Goal: Task Accomplishment & Management: Use online tool/utility

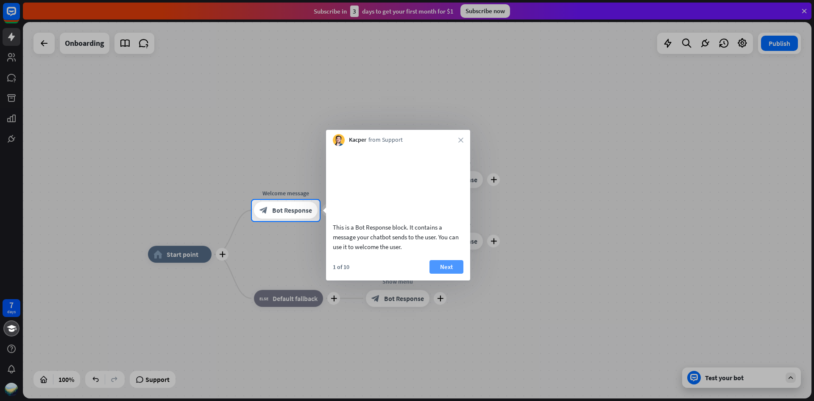
click at [450, 271] on button "Next" at bounding box center [447, 267] width 34 height 14
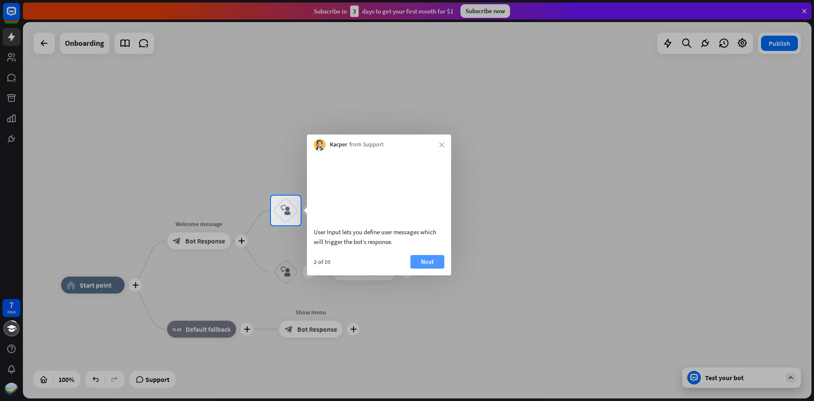
click at [435, 268] on button "Next" at bounding box center [428, 262] width 34 height 14
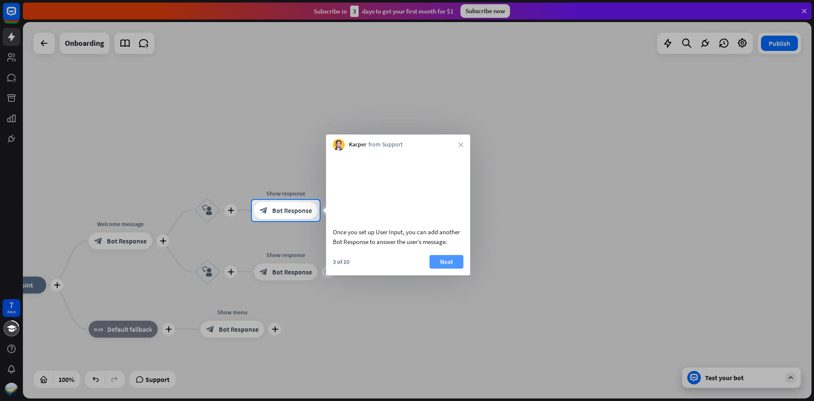
click at [436, 268] on button "Next" at bounding box center [447, 262] width 34 height 14
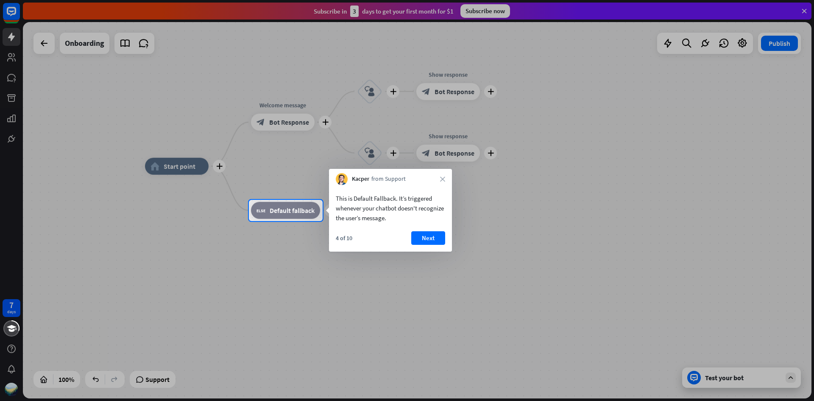
click at [447, 175] on div "Kacper from Support close" at bounding box center [390, 177] width 123 height 16
click at [443, 179] on icon "close" at bounding box center [442, 178] width 5 height 5
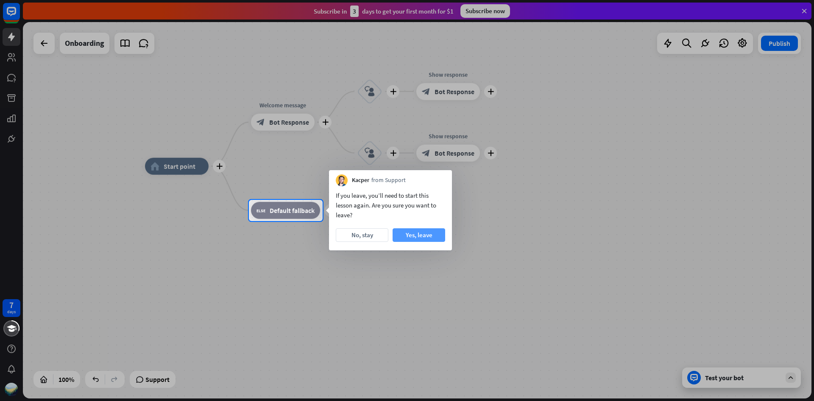
click at [414, 235] on button "Yes, leave" at bounding box center [419, 235] width 53 height 14
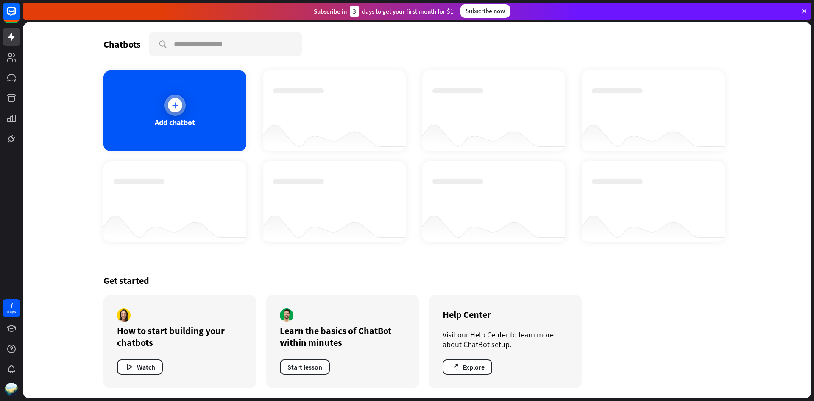
click at [221, 128] on div "Add chatbot" at bounding box center [174, 110] width 143 height 81
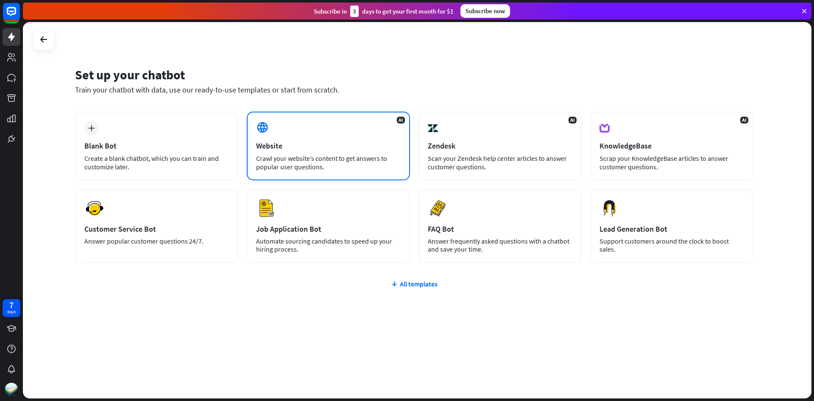
click at [369, 131] on div "AI Website Crawl your website’s content to get answers to popular user question…" at bounding box center [328, 146] width 163 height 69
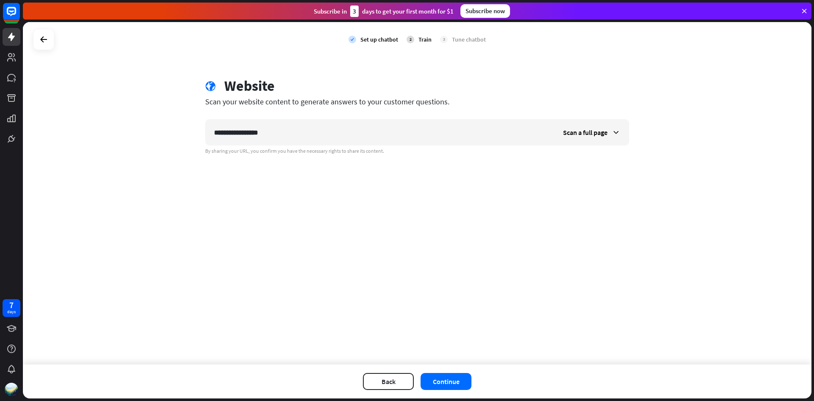
type input "**********"
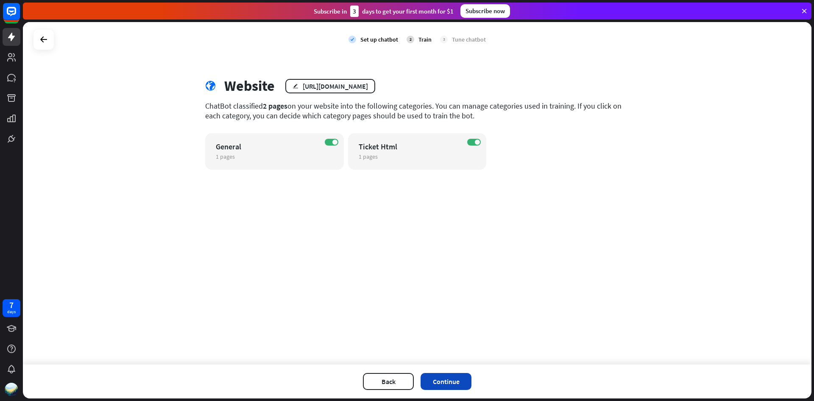
click at [456, 379] on button "Continue" at bounding box center [446, 381] width 51 height 17
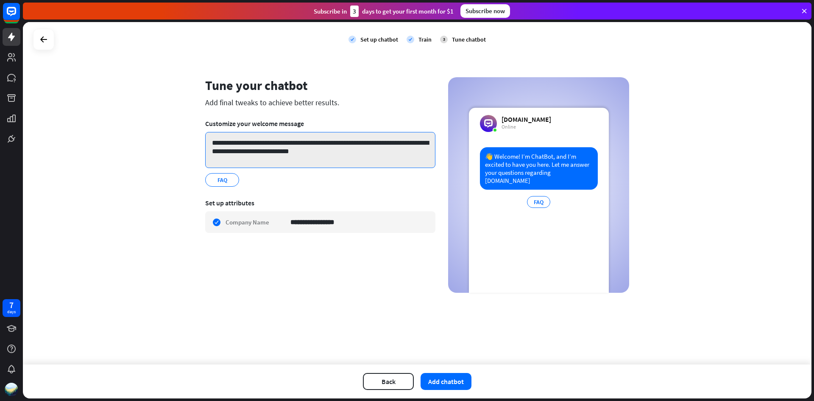
click at [277, 148] on textarea "**********" at bounding box center [320, 150] width 230 height 36
drag, startPoint x: 384, startPoint y: 143, endPoint x: 251, endPoint y: 145, distance: 133.6
click at [251, 145] on textarea "**********" at bounding box center [320, 150] width 230 height 36
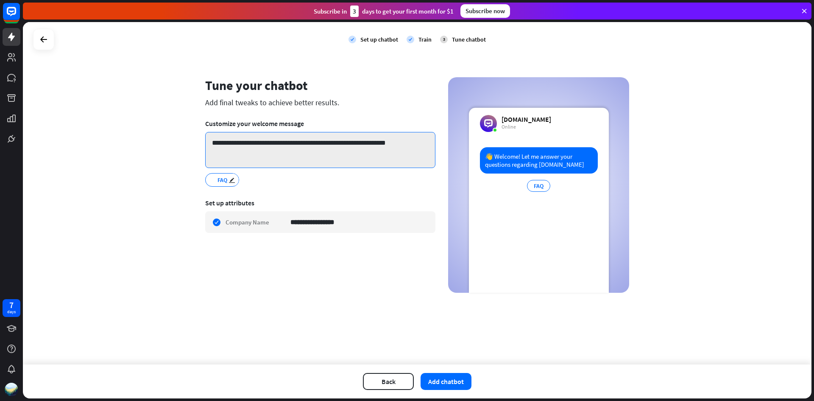
type textarea "**********"
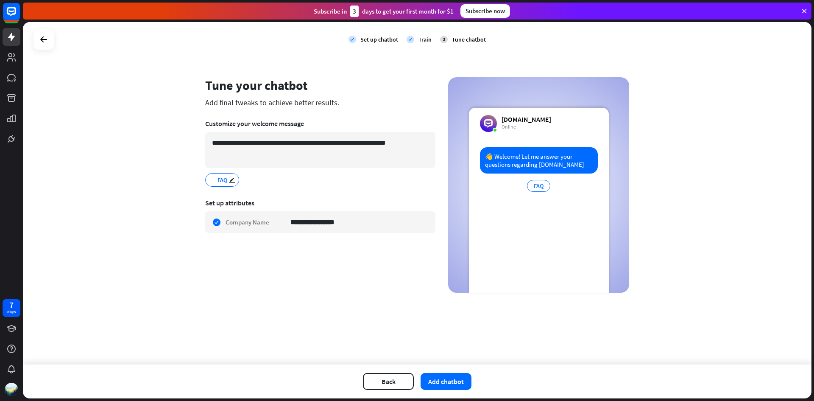
click at [225, 180] on span "FAQ" at bounding box center [222, 179] width 11 height 9
click at [445, 380] on button "Add chatbot" at bounding box center [446, 381] width 51 height 17
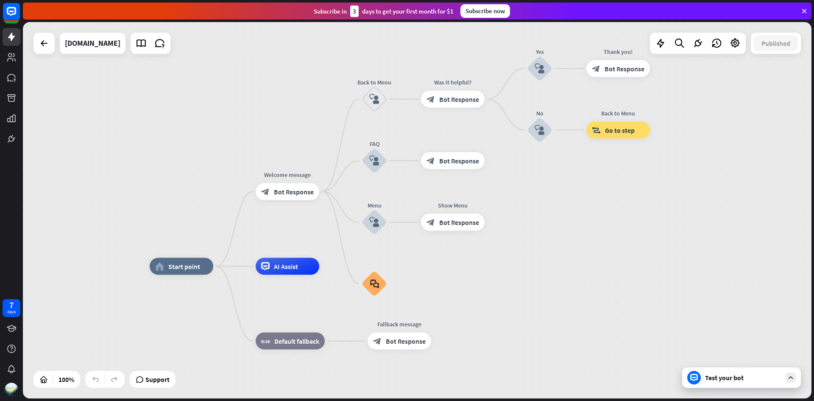
drag, startPoint x: 601, startPoint y: 132, endPoint x: 565, endPoint y: 188, distance: 66.8
click at [565, 188] on div "home_2 Start point Welcome message block_bot_response Bot Response Back to Menu…" at bounding box center [417, 210] width 789 height 376
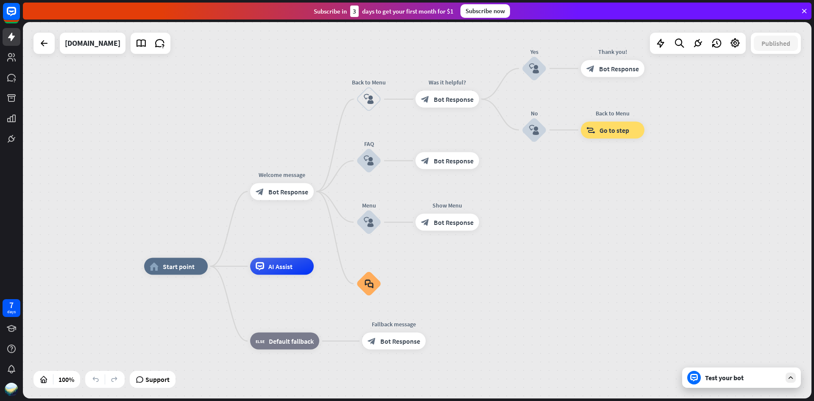
click at [740, 382] on div "Test your bot" at bounding box center [741, 377] width 119 height 20
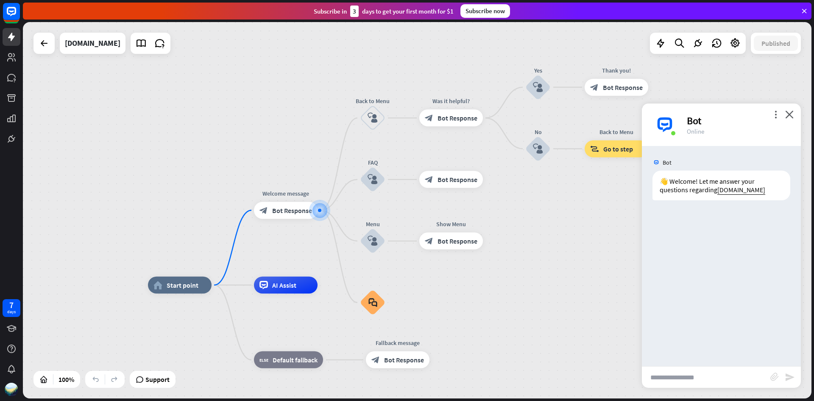
click at [686, 376] on input "text" at bounding box center [706, 376] width 129 height 21
type input "**"
click at [791, 372] on icon "send" at bounding box center [790, 377] width 10 height 10
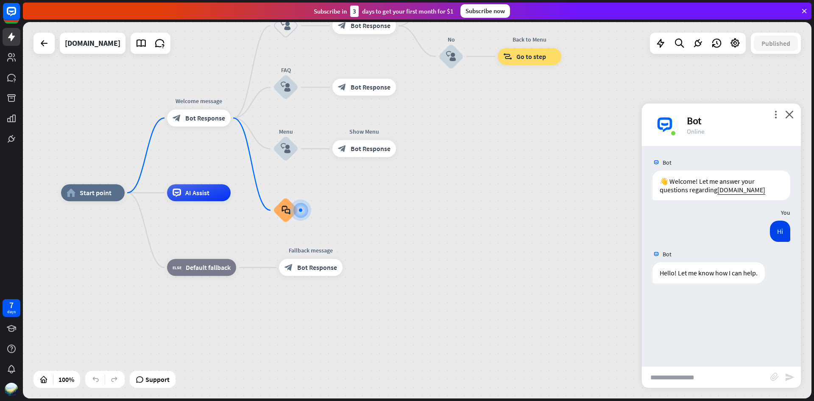
click at [714, 374] on input "text" at bounding box center [706, 376] width 129 height 21
type input "********"
click at [792, 376] on icon "send" at bounding box center [790, 377] width 10 height 10
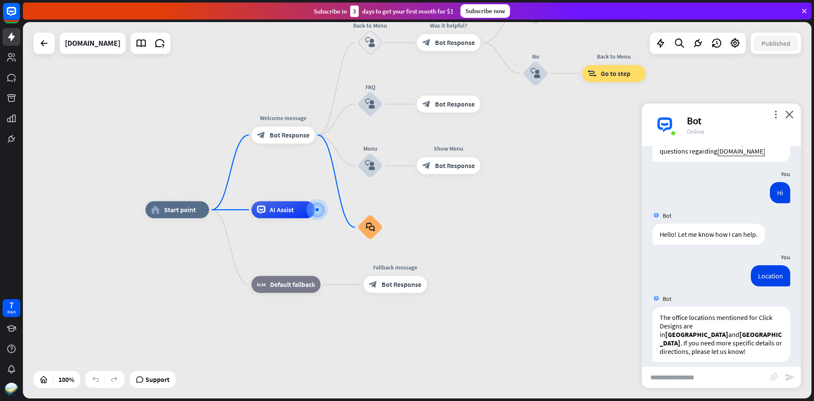
scroll to position [39, 0]
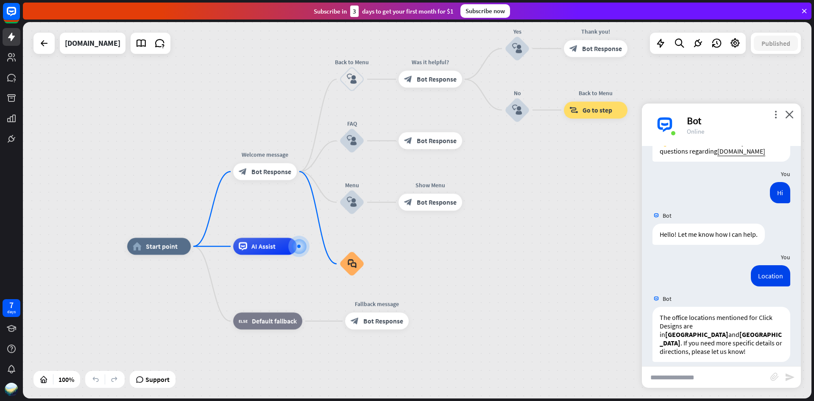
drag, startPoint x: 559, startPoint y: 201, endPoint x: 540, endPoint y: 235, distance: 38.9
click at [540, 235] on div "home_2 Start point Welcome message block_bot_response Bot Response Back to Menu…" at bounding box center [417, 210] width 789 height 376
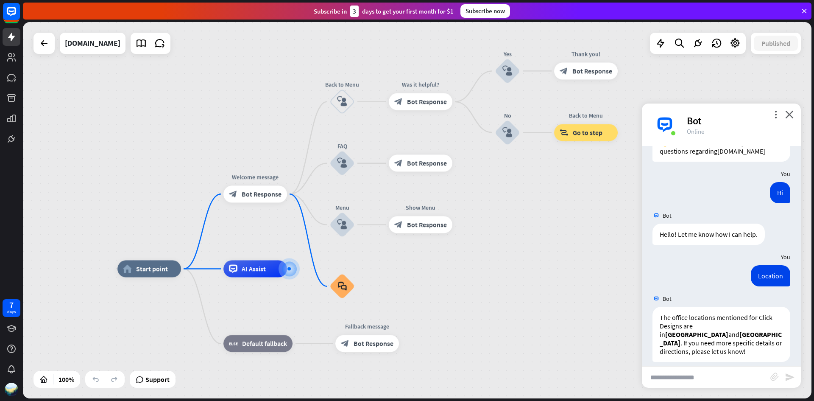
drag, startPoint x: 527, startPoint y: 190, endPoint x: 523, endPoint y: 196, distance: 7.6
click at [523, 196] on div "home_2 Start point Welcome message block_bot_response Bot Response Back to Menu…" at bounding box center [417, 210] width 789 height 376
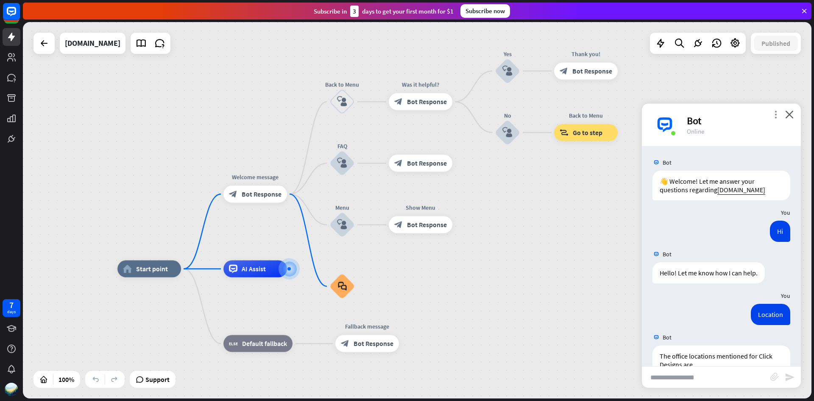
click at [779, 112] on icon "more_vert" at bounding box center [776, 114] width 8 height 8
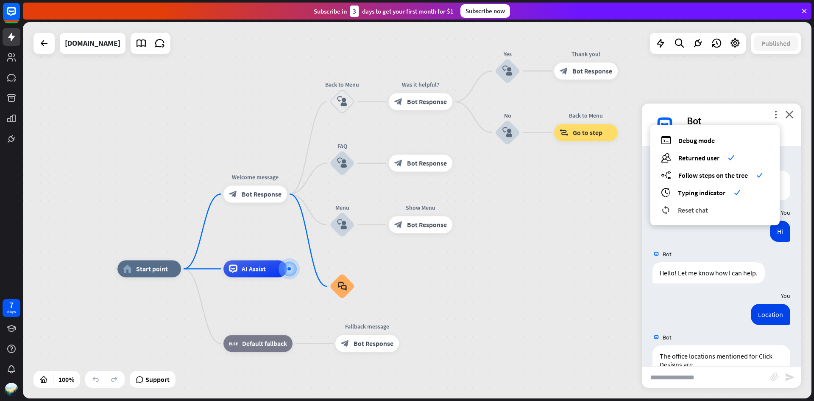
click at [714, 211] on div "reset_chat Reset chat" at bounding box center [715, 210] width 108 height 10
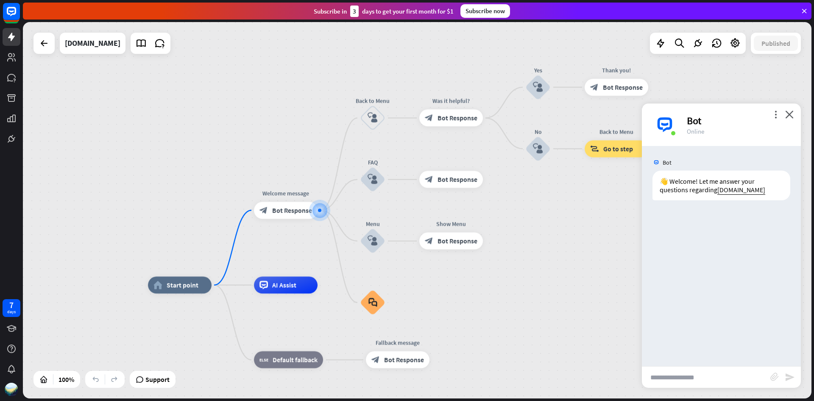
click at [705, 379] on input "text" at bounding box center [706, 376] width 129 height 21
type input "**"
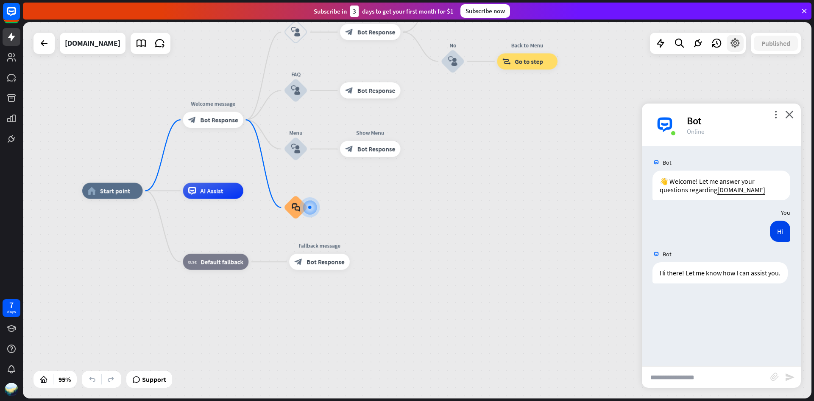
click at [740, 44] on icon at bounding box center [735, 43] width 11 height 11
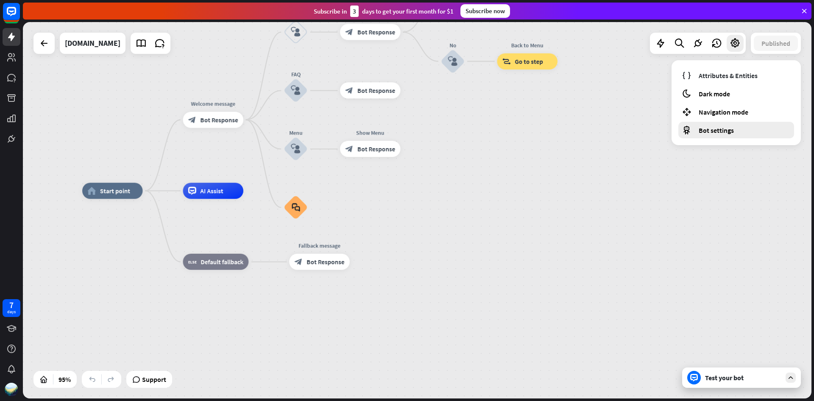
click at [723, 129] on span "Bot settings" at bounding box center [716, 130] width 35 height 8
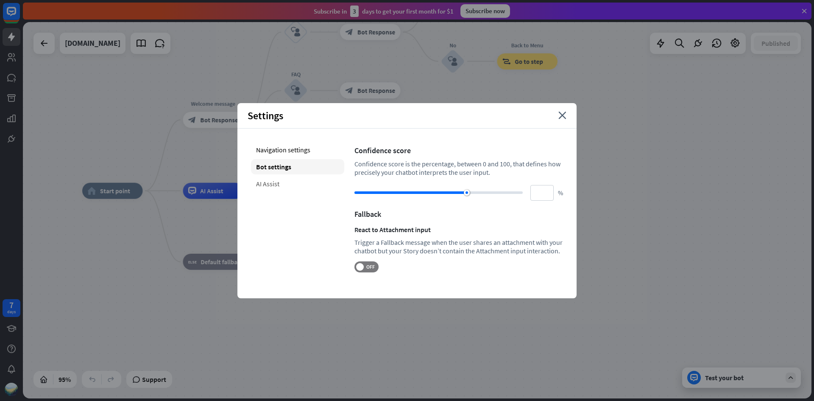
click at [284, 183] on div "AI Assist" at bounding box center [297, 183] width 93 height 15
type input "**"
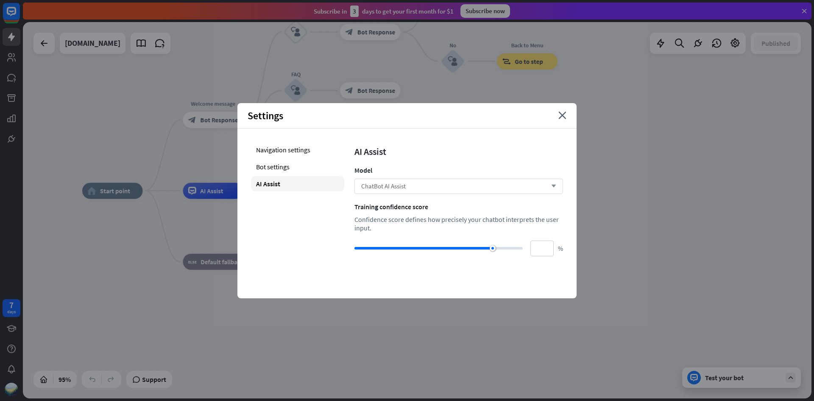
click at [433, 193] on div "ChatBot AI Assist arrow_down" at bounding box center [459, 186] width 209 height 15
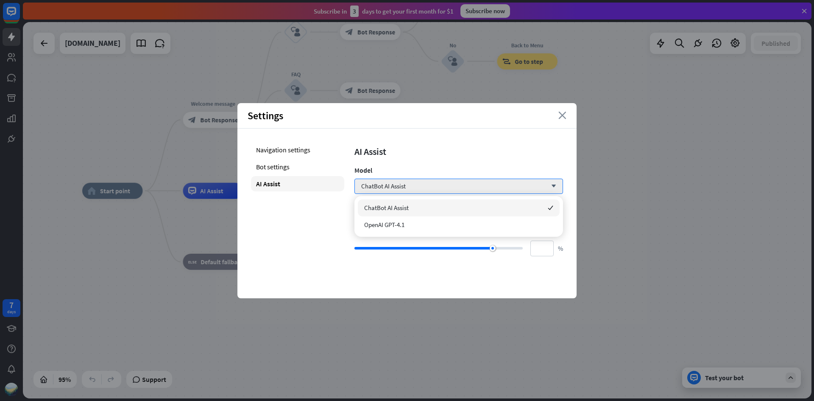
click at [564, 115] on icon "close" at bounding box center [563, 116] width 8 height 8
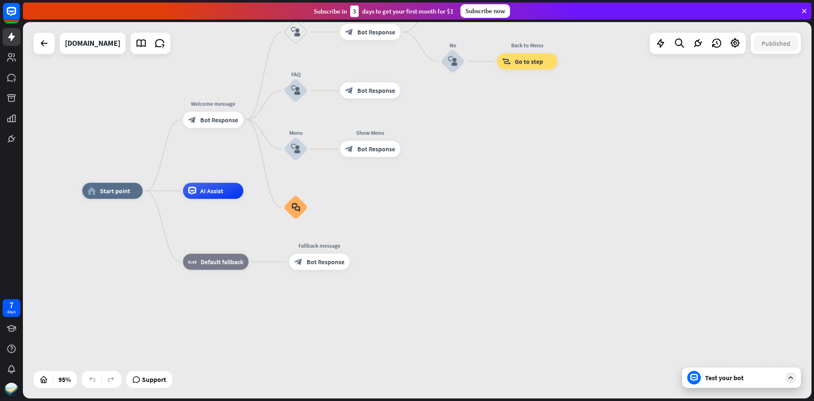
click at [757, 383] on div "Test your bot" at bounding box center [741, 377] width 119 height 20
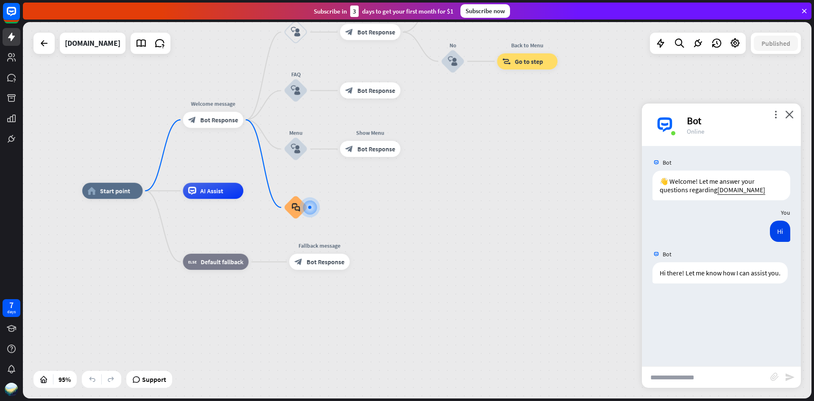
click at [697, 123] on div "Bot" at bounding box center [739, 120] width 104 height 13
click at [207, 173] on span "Edit name" at bounding box center [205, 172] width 25 height 7
type input "**"
click at [341, 185] on div "home_2 Start point Welcome message block_bot_response Bot Response Back to Menu…" at bounding box center [417, 210] width 789 height 376
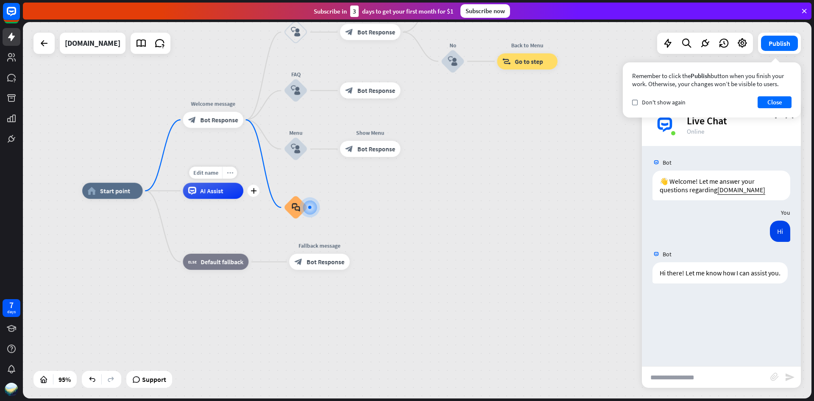
click at [228, 174] on icon "more_horiz" at bounding box center [230, 173] width 6 height 6
click at [219, 190] on span "AI Assist" at bounding box center [211, 191] width 23 height 8
click at [779, 48] on button "Publish" at bounding box center [779, 43] width 37 height 15
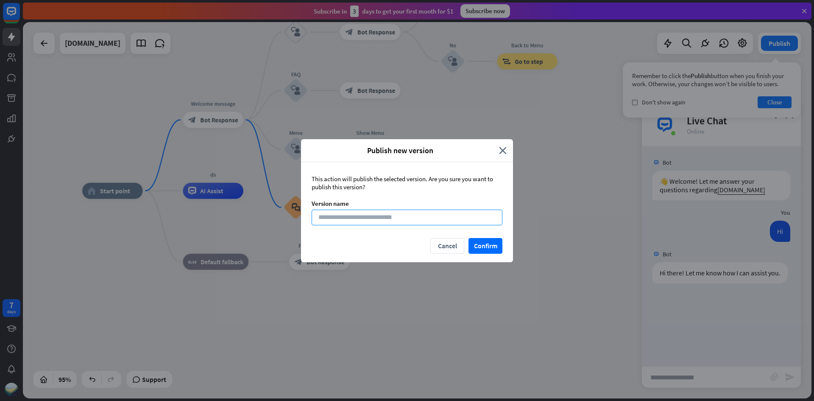
click at [412, 221] on input at bounding box center [407, 218] width 191 height 16
click at [486, 248] on button "Confirm" at bounding box center [486, 246] width 34 height 16
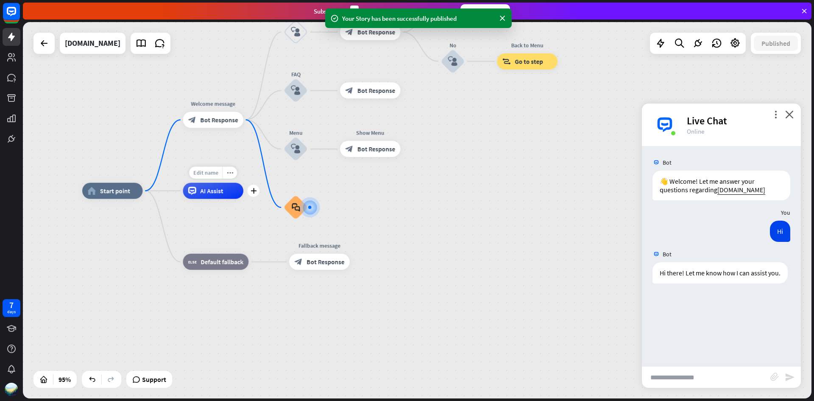
click at [210, 176] on span "Edit name" at bounding box center [205, 172] width 25 height 7
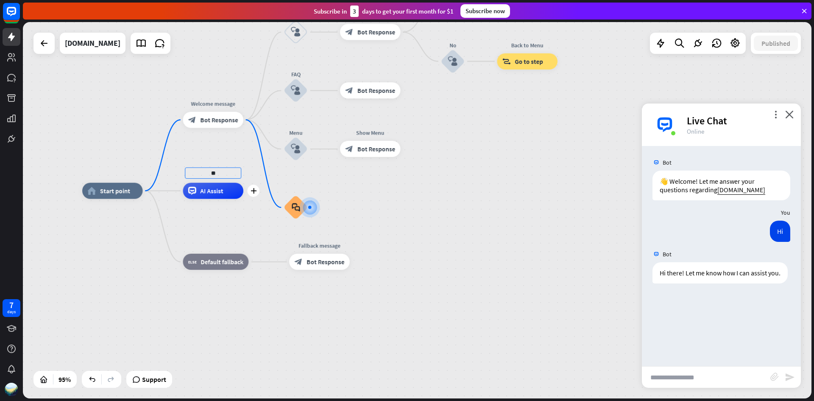
type input "*"
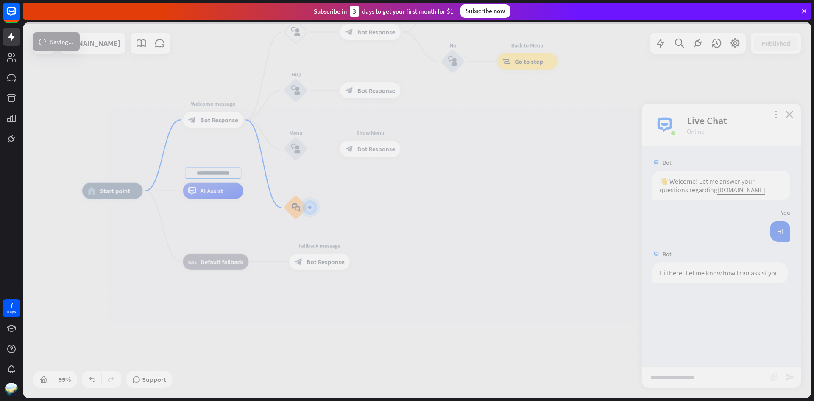
click at [383, 212] on div "home_2 Start point Welcome message block_bot_response Bot Response Back to Menu…" at bounding box center [417, 210] width 789 height 376
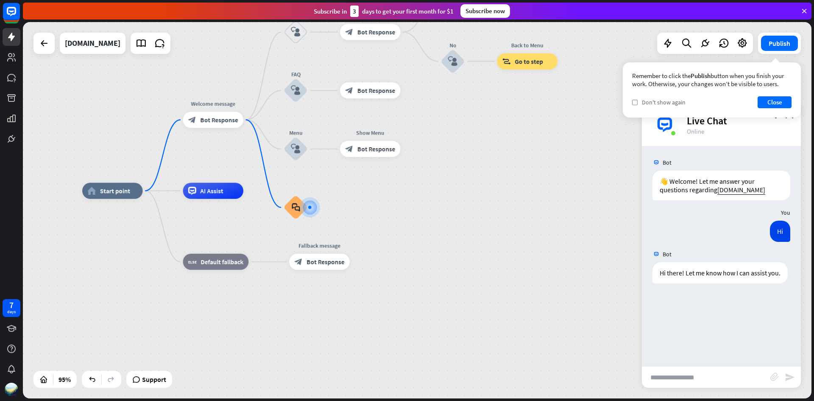
click at [664, 102] on span "Don't show again" at bounding box center [664, 102] width 44 height 8
click at [772, 103] on button "Close" at bounding box center [775, 102] width 34 height 12
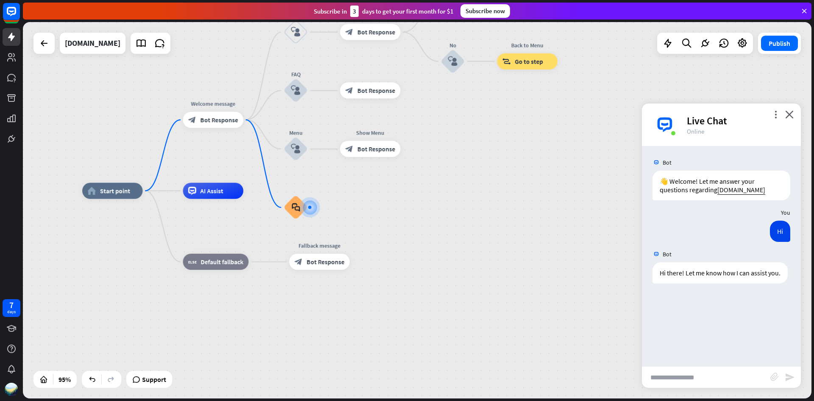
click at [713, 377] on input "text" at bounding box center [706, 376] width 129 height 21
drag, startPoint x: 685, startPoint y: 377, endPoint x: 643, endPoint y: 373, distance: 42.6
click at [643, 373] on input "**" at bounding box center [706, 376] width 129 height 21
type input "*"
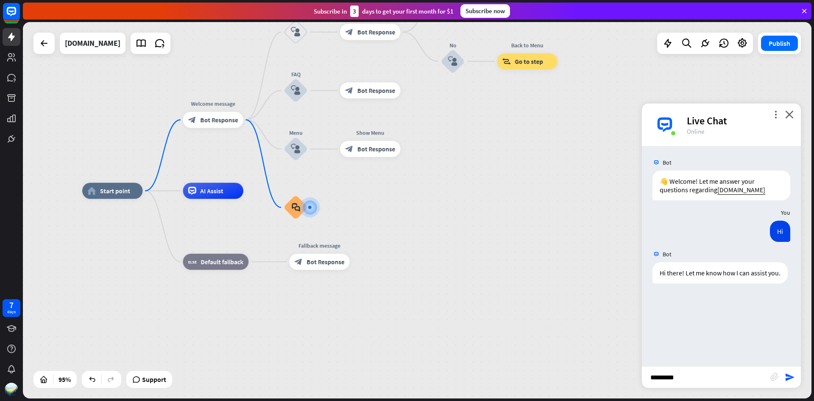
type input "**********"
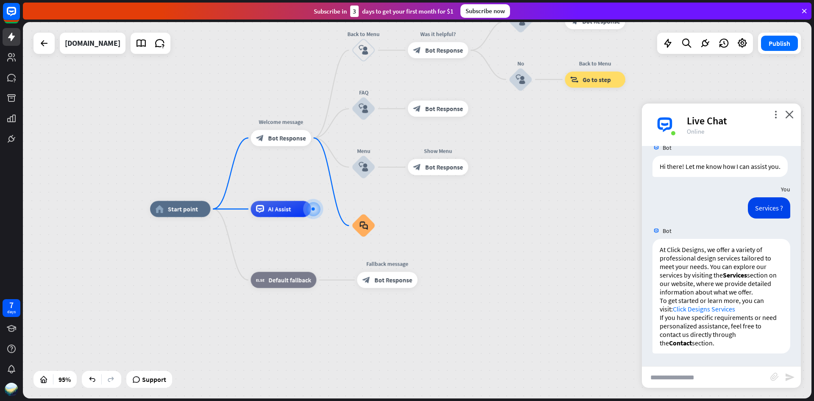
scroll to position [123, 0]
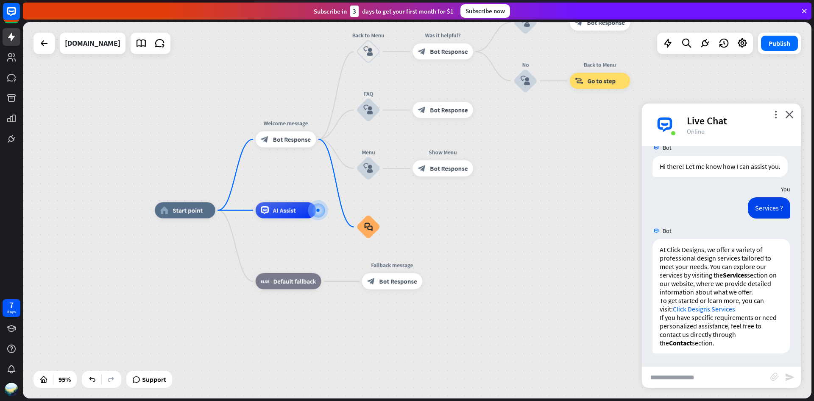
click at [690, 373] on input "text" at bounding box center [706, 376] width 129 height 21
type input "**********"
click at [786, 380] on icon "send" at bounding box center [790, 377] width 10 height 10
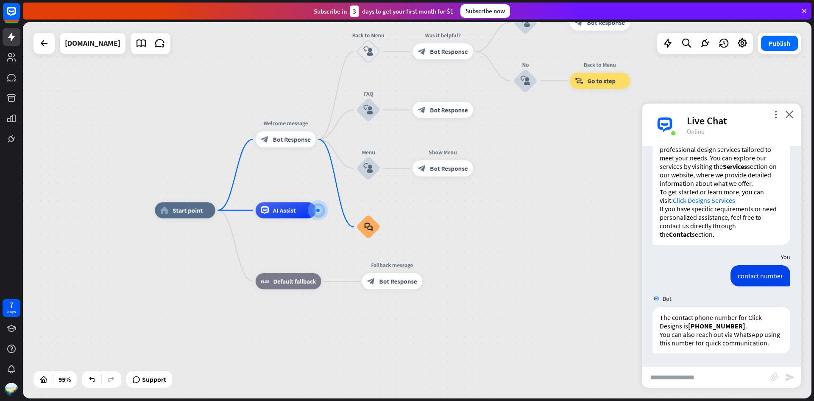
scroll to position [241, 0]
click at [780, 113] on icon "more_vert" at bounding box center [776, 114] width 8 height 8
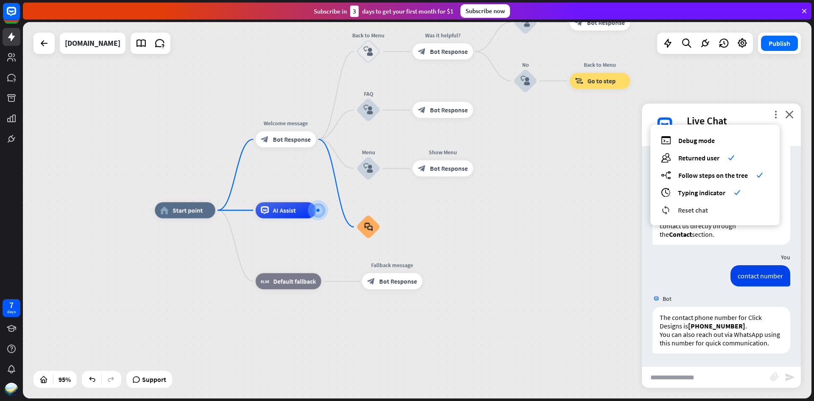
click at [706, 210] on span "Reset chat" at bounding box center [693, 210] width 30 height 8
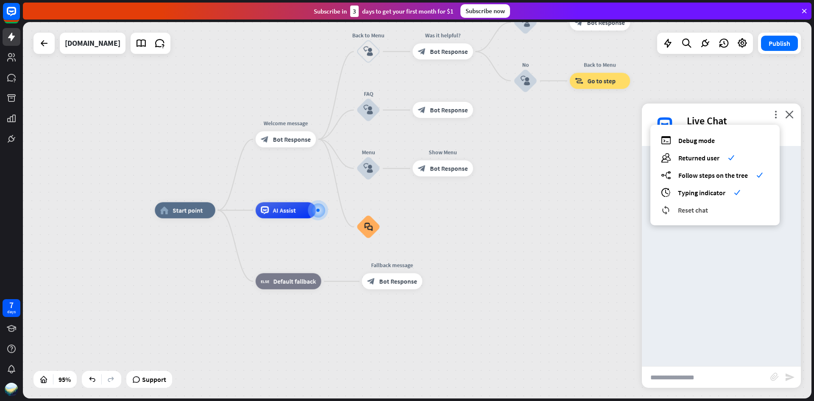
scroll to position [0, 0]
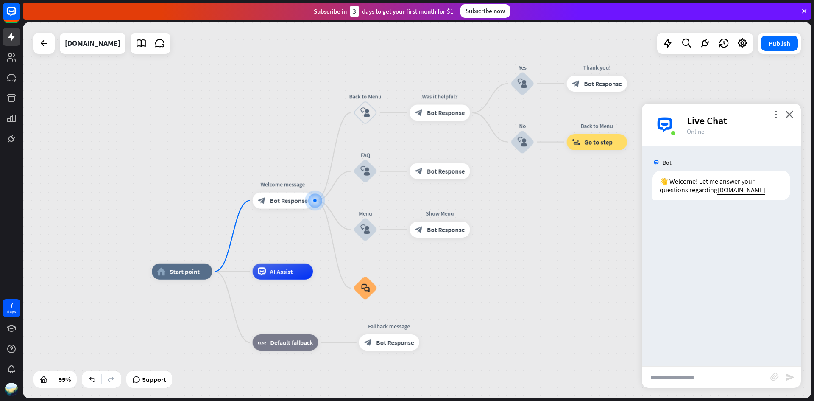
drag, startPoint x: 534, startPoint y: 170, endPoint x: 497, endPoint y: 230, distance: 71.2
click at [497, 230] on div "home_2 Start point Welcome message block_bot_response Bot Response Back to Menu…" at bounding box center [417, 210] width 789 height 376
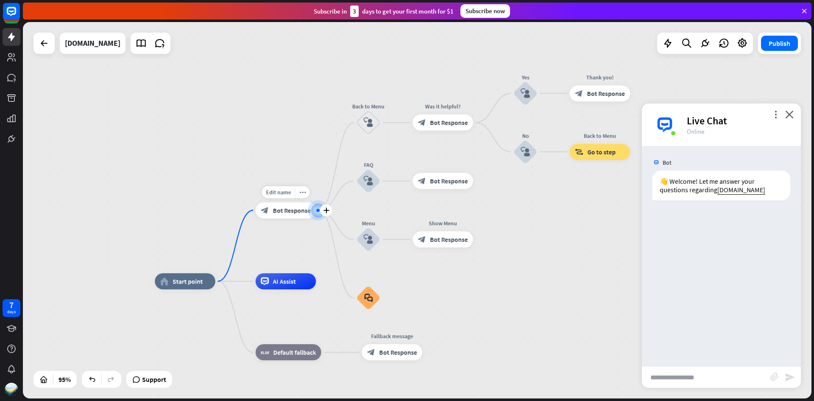
click at [290, 211] on span "Bot Response" at bounding box center [292, 210] width 38 height 8
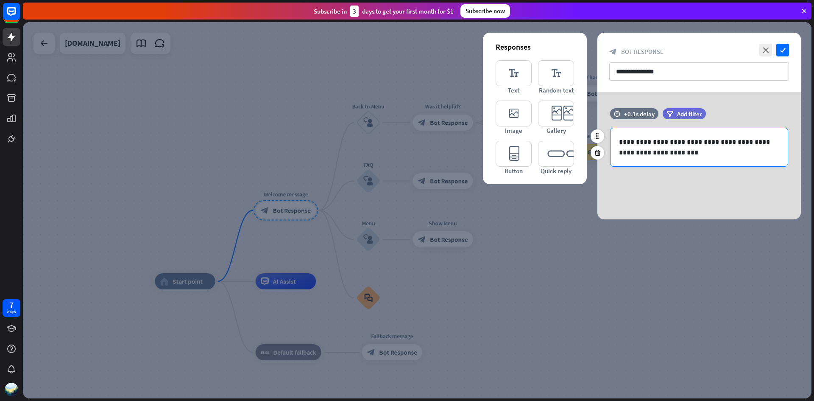
click at [691, 146] on p "**********" at bounding box center [699, 147] width 160 height 21
click at [682, 153] on p "**********" at bounding box center [699, 147] width 160 height 21
drag, startPoint x: 677, startPoint y: 154, endPoint x: 661, endPoint y: 143, distance: 18.9
click at [661, 143] on p "**********" at bounding box center [699, 147] width 160 height 21
click at [663, 146] on p "**********" at bounding box center [699, 147] width 160 height 21
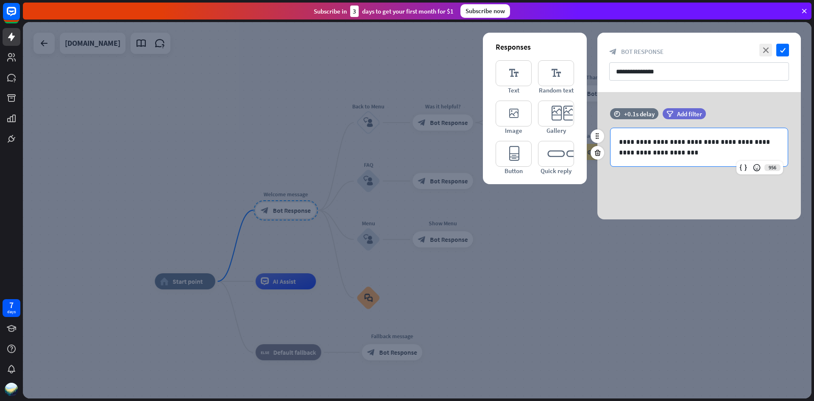
click at [657, 140] on p "**********" at bounding box center [699, 147] width 160 height 21
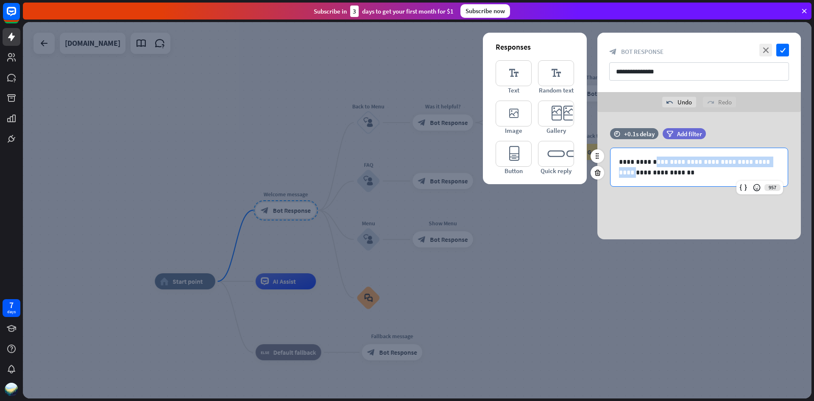
drag, startPoint x: 775, startPoint y: 162, endPoint x: 658, endPoint y: 161, distance: 116.7
click at [658, 161] on p "**********" at bounding box center [699, 167] width 160 height 21
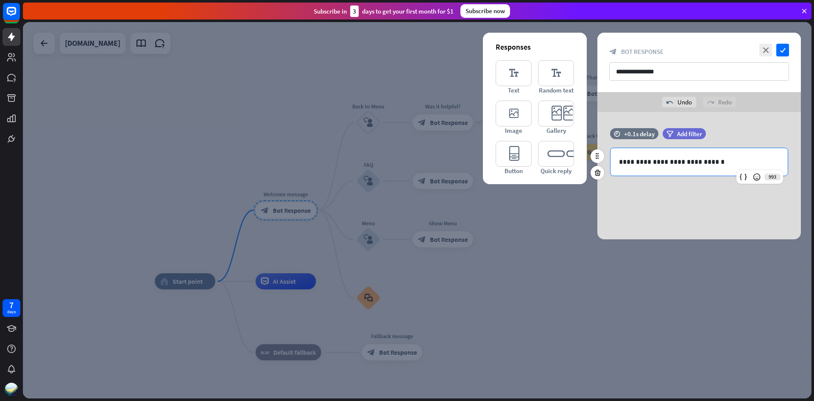
click at [728, 167] on p "**********" at bounding box center [699, 162] width 160 height 11
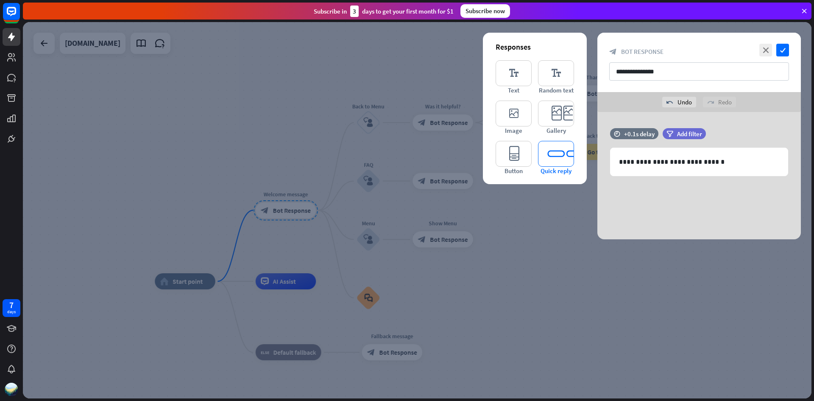
click at [548, 154] on icon "editor_quick_replies" at bounding box center [556, 154] width 36 height 26
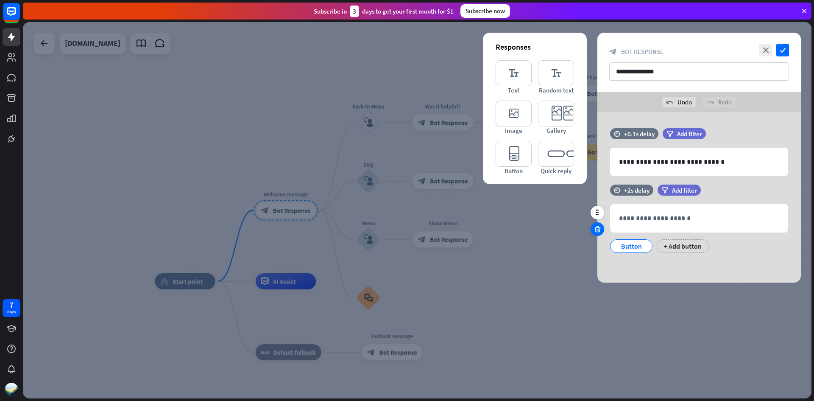
click at [596, 230] on icon at bounding box center [598, 229] width 8 height 8
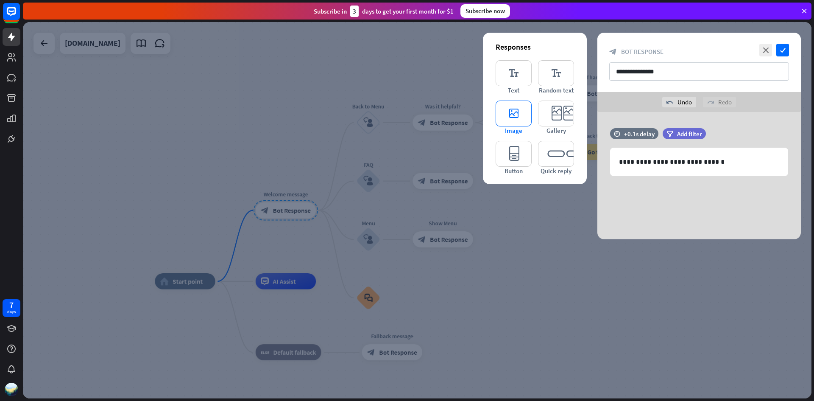
click at [523, 108] on icon "editor_image" at bounding box center [514, 114] width 36 height 26
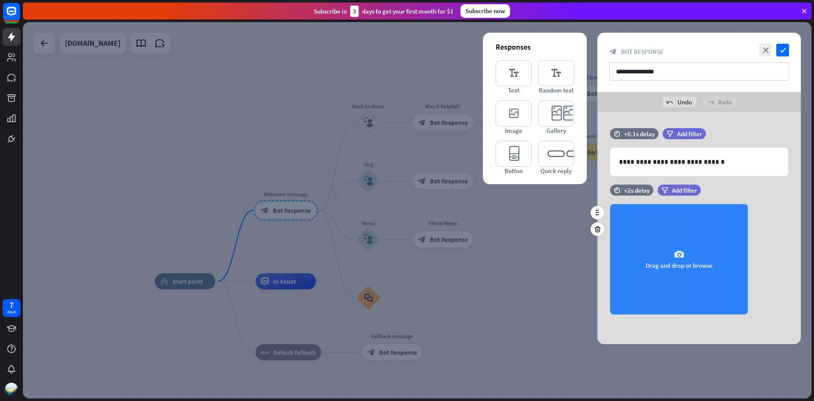
click at [674, 258] on icon "camera" at bounding box center [679, 254] width 10 height 10
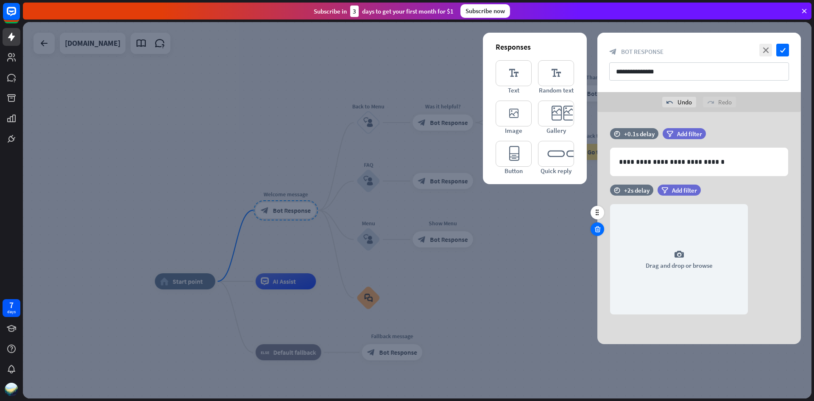
click at [599, 227] on icon at bounding box center [598, 229] width 8 height 8
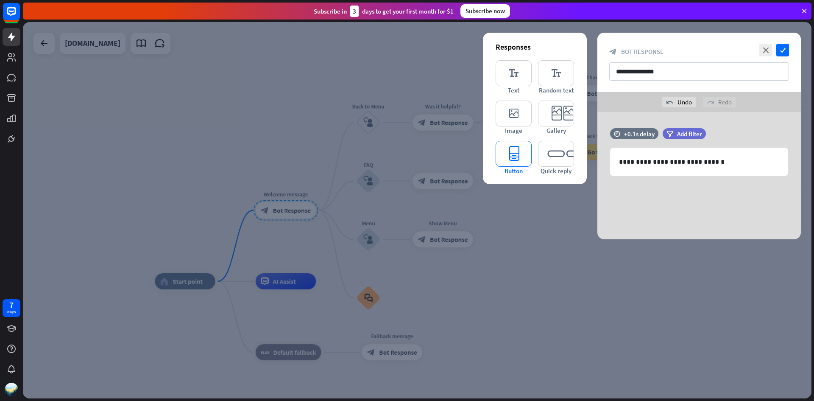
click at [524, 158] on icon "editor_button" at bounding box center [514, 154] width 36 height 26
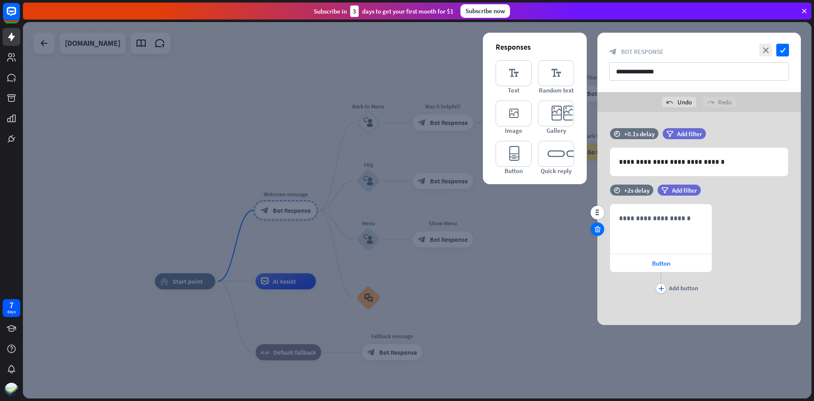
click at [600, 230] on icon at bounding box center [598, 229] width 8 height 8
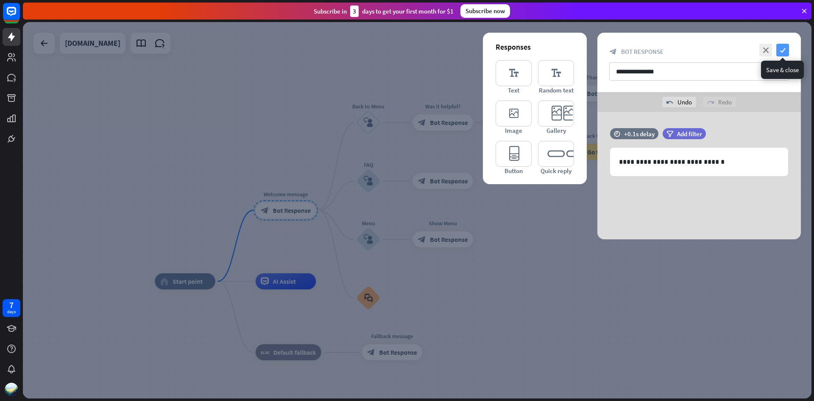
click at [783, 52] on icon "check" at bounding box center [783, 50] width 13 height 13
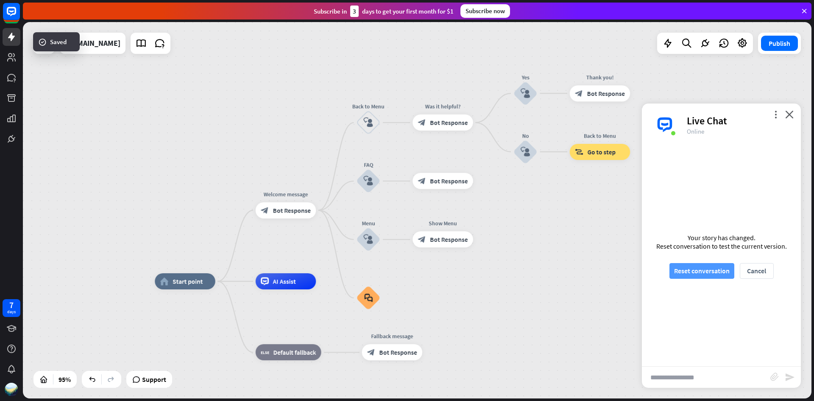
click at [700, 274] on button "Reset conversation" at bounding box center [702, 271] width 65 height 16
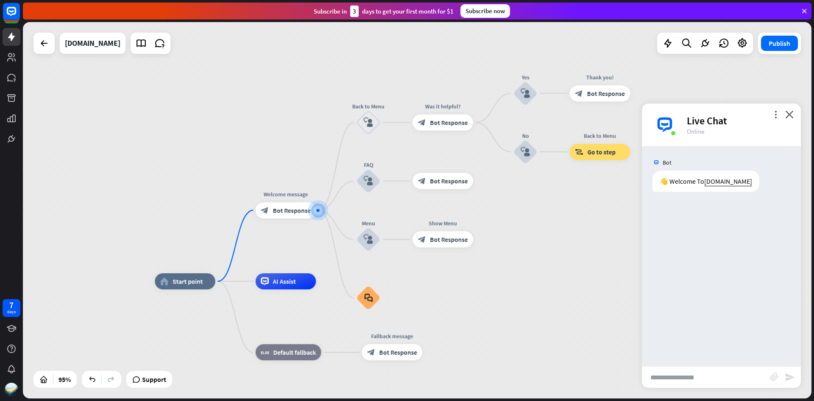
click at [234, 98] on div "home_2 Start point Welcome message block_bot_response Bot Response Back to Menu…" at bounding box center [417, 210] width 789 height 376
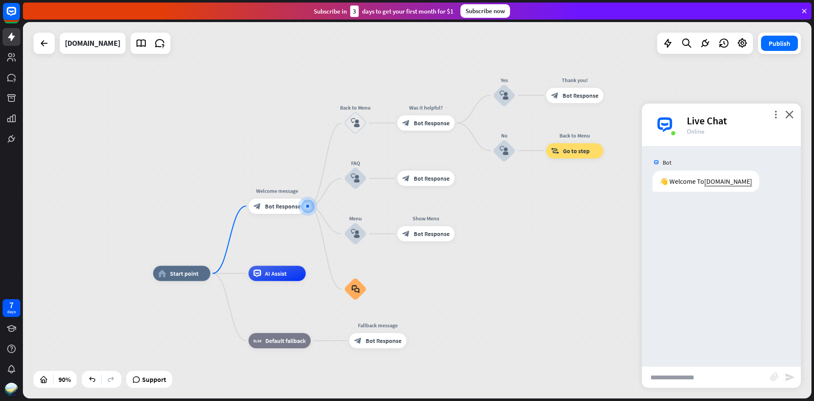
click at [515, 220] on div "home_2 Start point Welcome message block_bot_response Bot Response Back to Menu…" at bounding box center [417, 210] width 789 height 376
drag, startPoint x: 576, startPoint y: 155, endPoint x: 572, endPoint y: 176, distance: 22.0
click at [572, 176] on div "home_2 Start point Welcome message block_bot_response Bot Response Back to Menu…" at bounding box center [417, 210] width 789 height 376
click at [529, 153] on div "plus" at bounding box center [525, 150] width 11 height 11
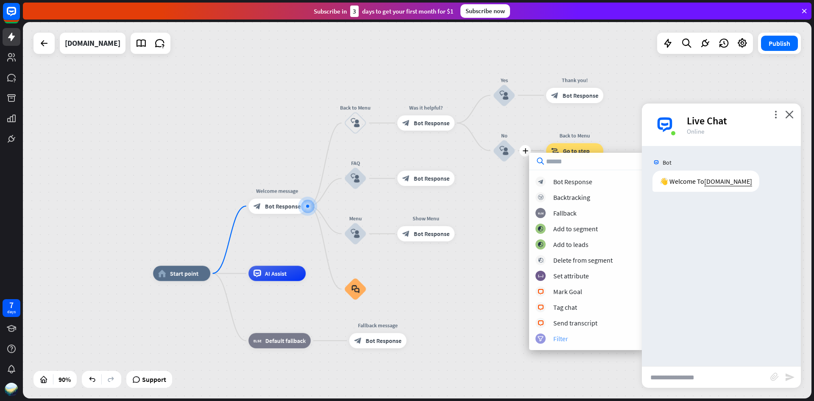
click at [573, 340] on div "filter Filter" at bounding box center [587, 338] width 102 height 10
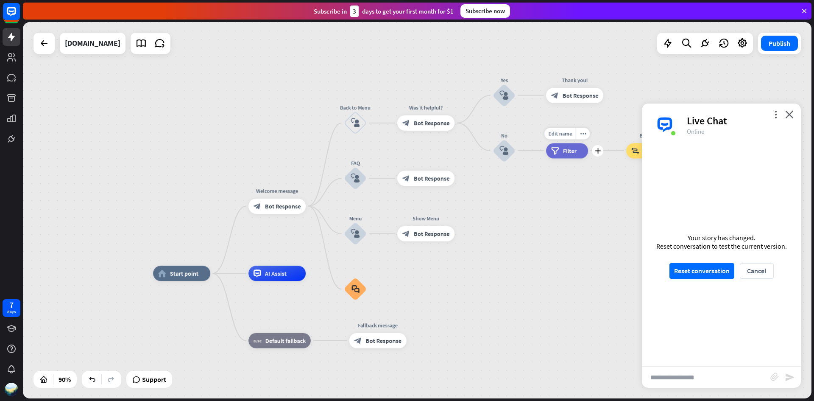
click at [570, 149] on span "Filter" at bounding box center [570, 151] width 14 height 8
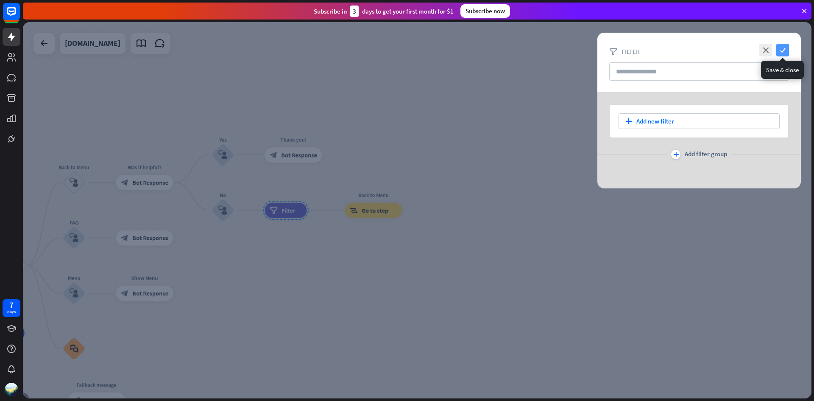
click at [784, 51] on icon "check" at bounding box center [783, 50] width 13 height 13
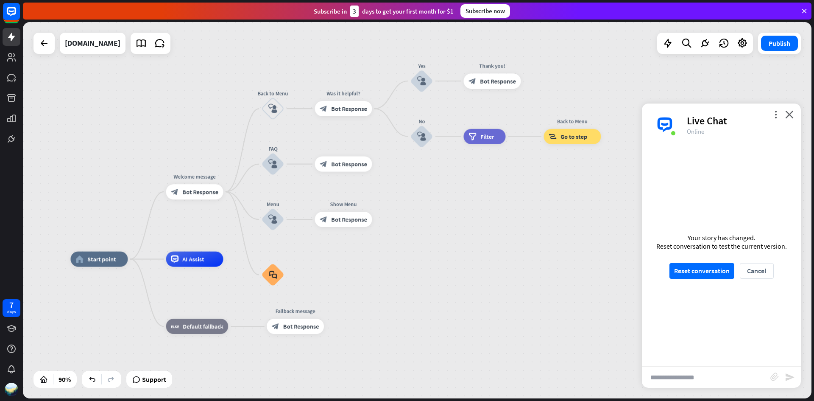
drag, startPoint x: 317, startPoint y: 247, endPoint x: 516, endPoint y: 173, distance: 212.2
click at [516, 173] on div "home_2 Start point Welcome message block_bot_response Bot Response Back to Menu…" at bounding box center [417, 210] width 789 height 376
click at [501, 119] on icon "more_horiz" at bounding box center [501, 119] width 6 height 6
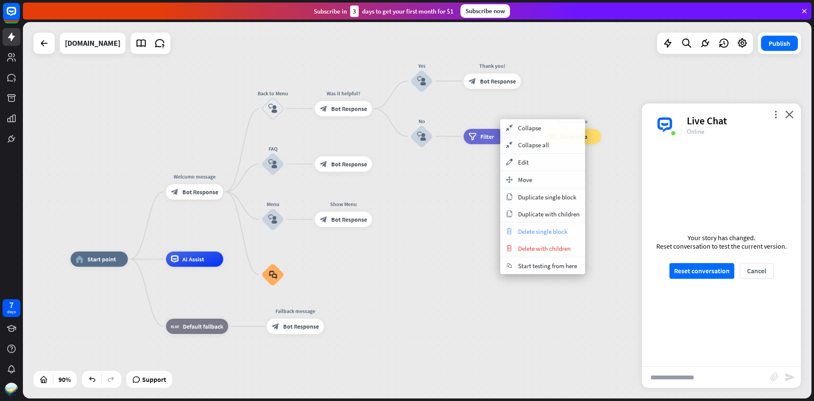
click at [529, 234] on span "Delete single block" at bounding box center [542, 231] width 49 height 8
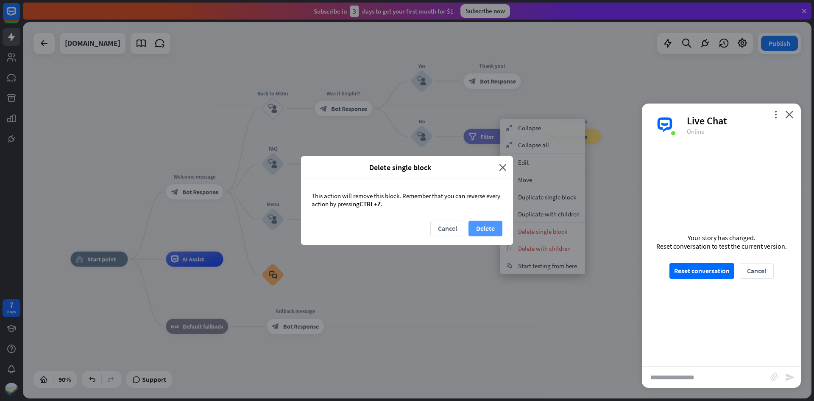
click at [493, 230] on button "Delete" at bounding box center [486, 229] width 34 height 16
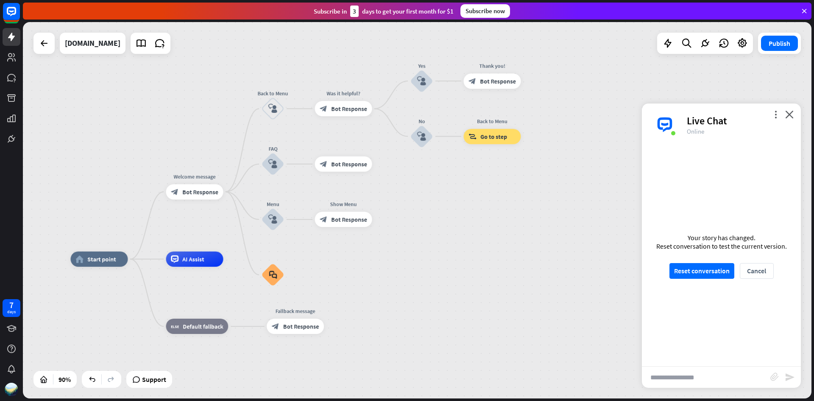
click at [188, 135] on div "home_2 Start point Welcome message block_bot_response Bot Response Back to Menu…" at bounding box center [417, 210] width 789 height 376
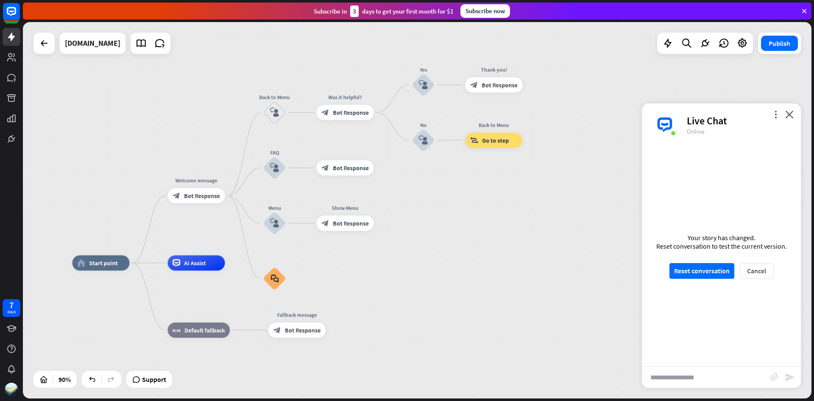
click at [441, 196] on div "home_2 Start point Welcome message block_bot_response Bot Response Back to Menu…" at bounding box center [417, 210] width 789 height 376
click at [752, 269] on button "Cancel" at bounding box center [757, 271] width 34 height 16
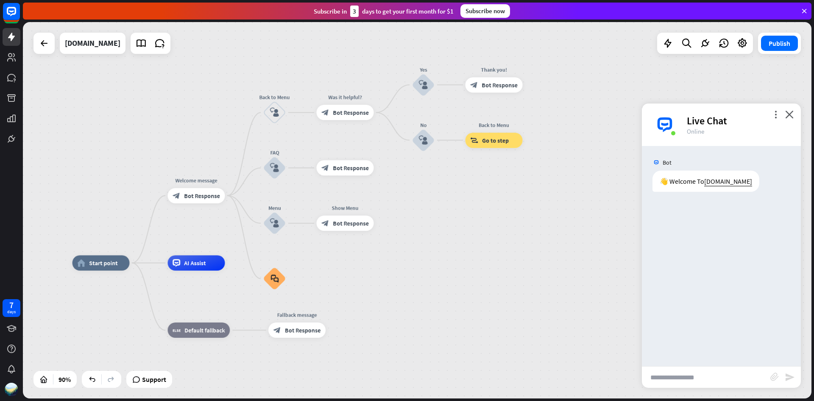
click at [700, 380] on input "text" at bounding box center [706, 376] width 129 height 21
click at [721, 240] on div "Bot 👋 Welcome To [DOMAIN_NAME] [DATE] 10:28 AM Show JSON" at bounding box center [721, 256] width 159 height 220
click at [751, 213] on div "Bot 👋 Welcome To [DOMAIN_NAME] [DATE] 10:28 AM Show JSON" at bounding box center [721, 256] width 159 height 220
click at [775, 114] on icon "more_vert" at bounding box center [776, 114] width 8 height 8
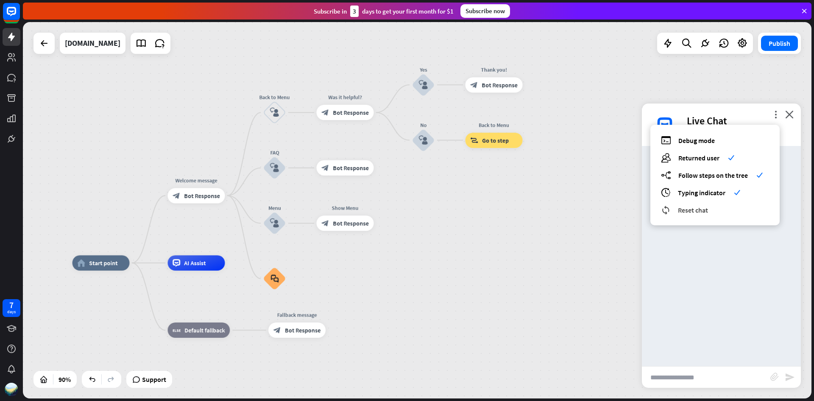
click at [713, 207] on div "reset_chat Reset chat" at bounding box center [715, 210] width 108 height 10
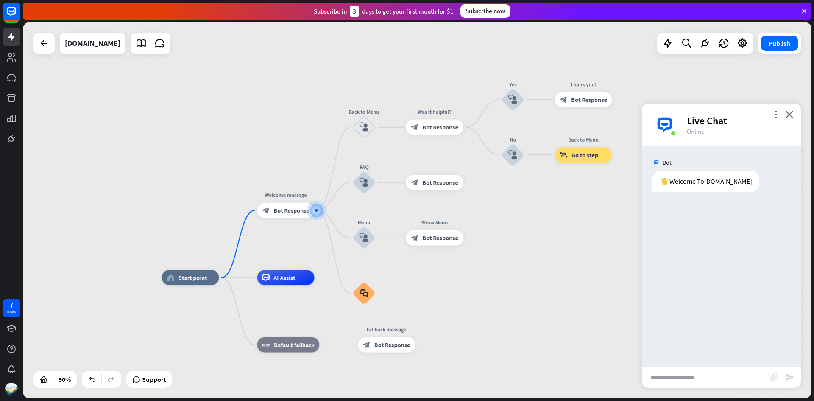
click at [706, 372] on input "text" at bounding box center [706, 376] width 129 height 21
type input "*"
click at [698, 381] on input "text" at bounding box center [706, 376] width 129 height 21
type input "**"
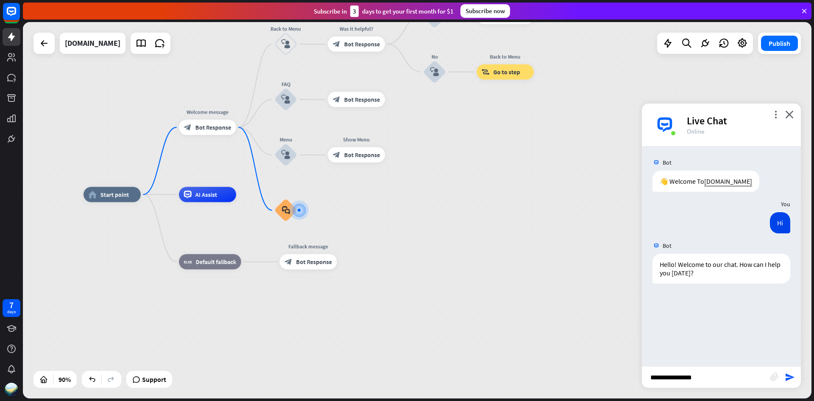
type input "**********"
click at [791, 377] on icon "send" at bounding box center [790, 377] width 10 height 10
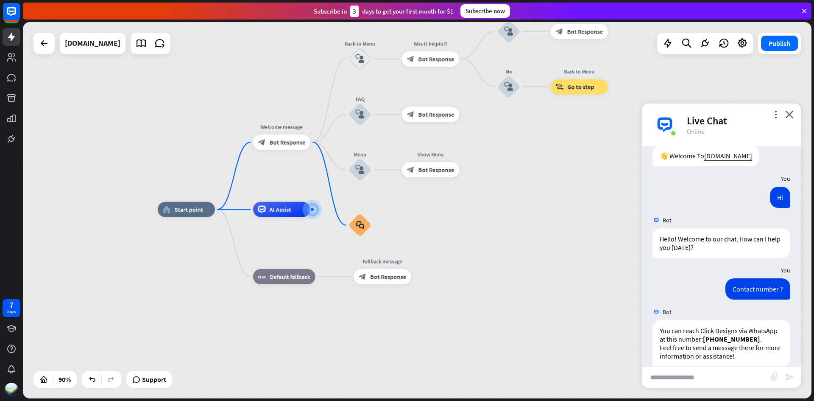
scroll to position [39, 0]
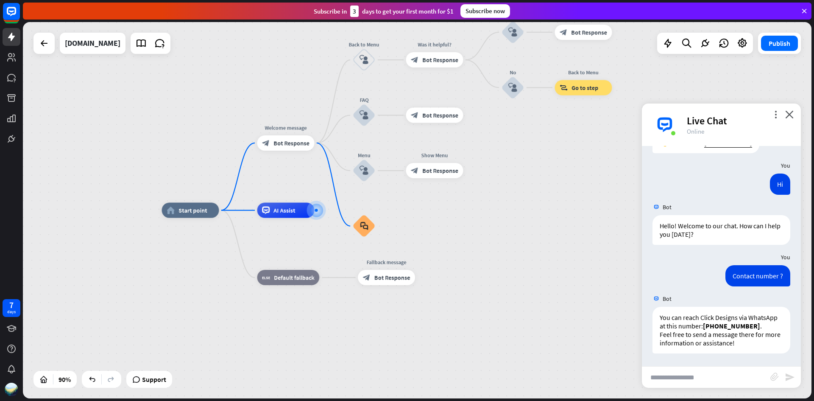
click at [739, 383] on input "text" at bounding box center [706, 376] width 129 height 21
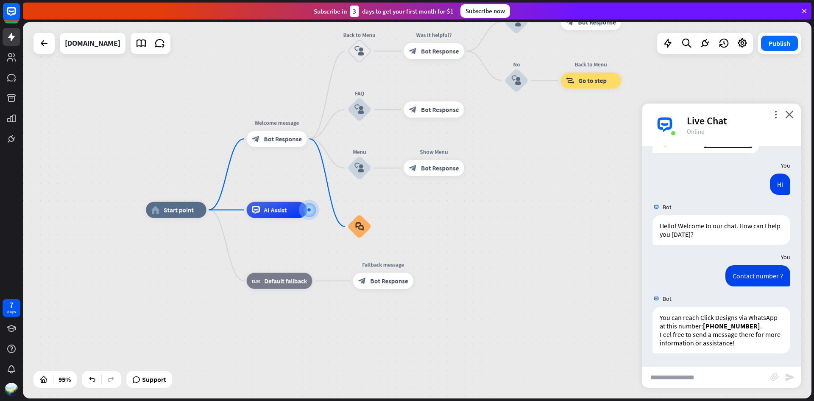
click at [708, 378] on input "text" at bounding box center [706, 376] width 129 height 21
